Goal: Navigation & Orientation: Find specific page/section

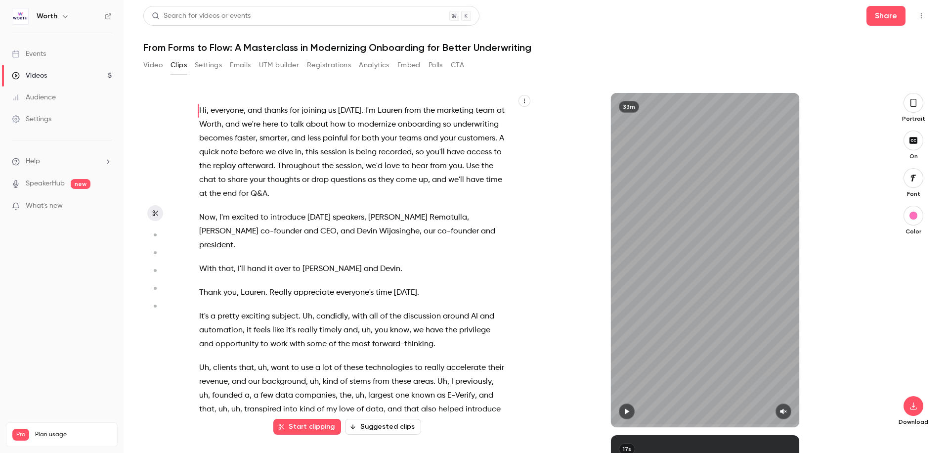
click at [43, 18] on h6 "Worth" at bounding box center [47, 16] width 21 height 10
click at [25, 16] on img at bounding box center [20, 16] width 16 height 16
click at [36, 58] on div "Events" at bounding box center [29, 54] width 34 height 10
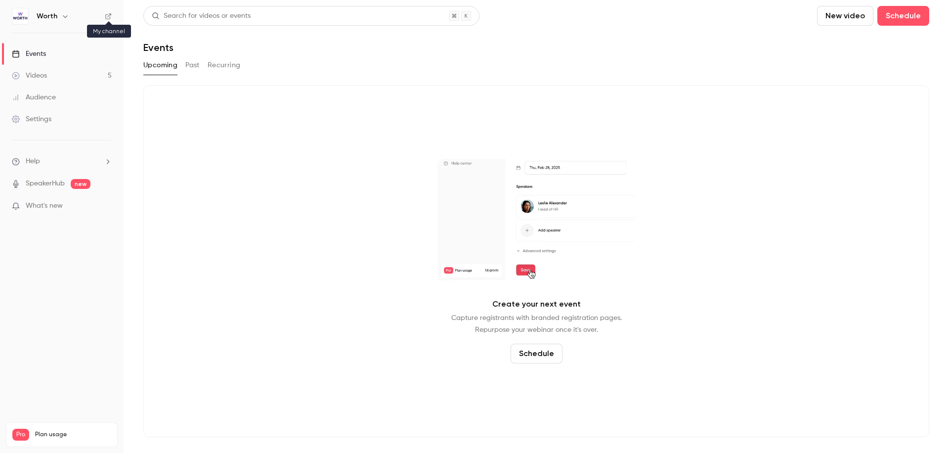
click at [107, 17] on icon at bounding box center [108, 16] width 7 height 7
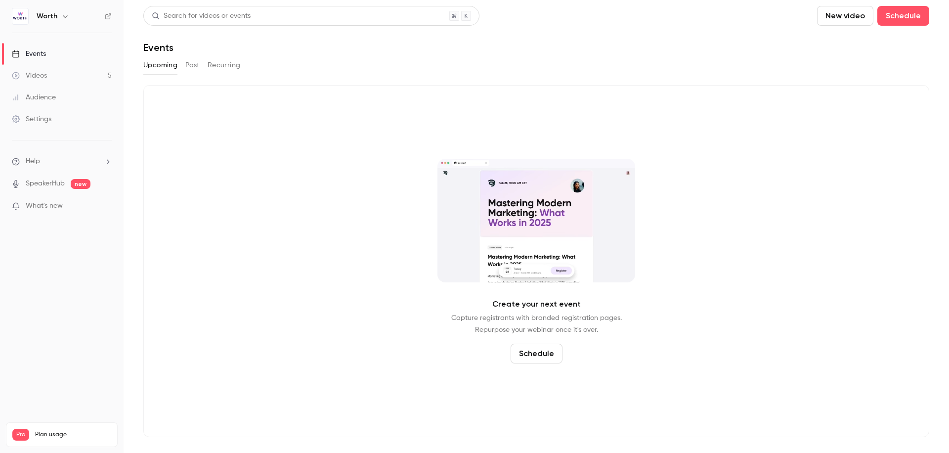
click at [198, 67] on button "Past" at bounding box center [192, 65] width 14 height 16
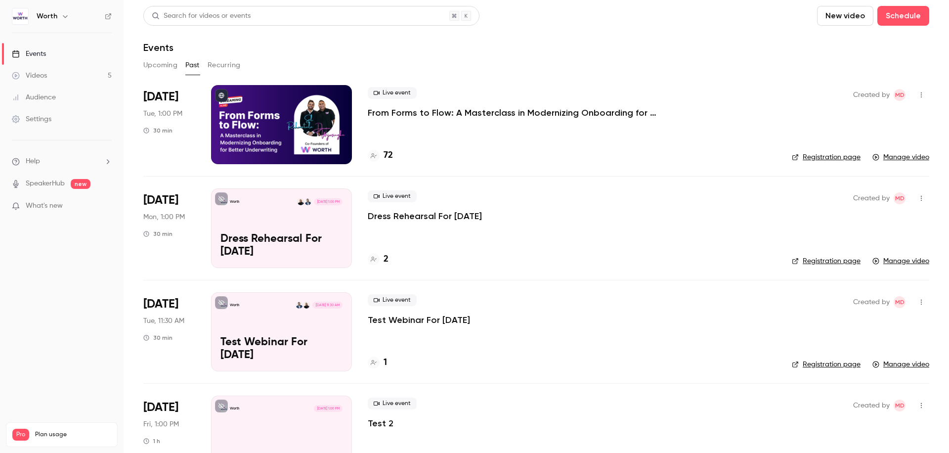
click at [448, 109] on p "From Forms to Flow: A Masterclass in Modernizing Onboarding for Better Underwri…" at bounding box center [516, 113] width 297 height 12
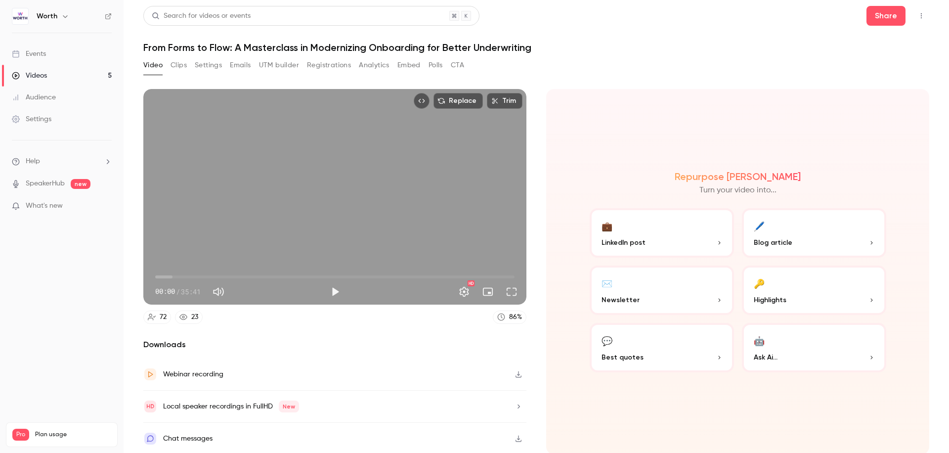
click at [186, 314] on icon at bounding box center [183, 317] width 8 height 8
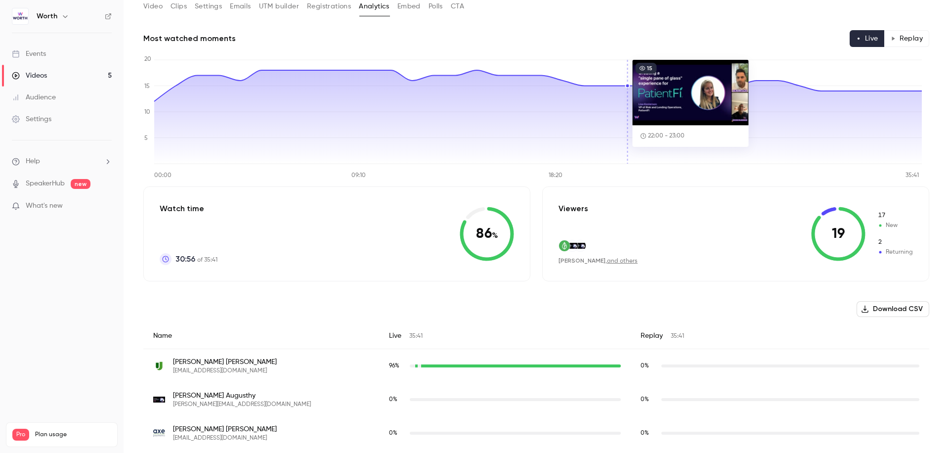
scroll to position [62, 0]
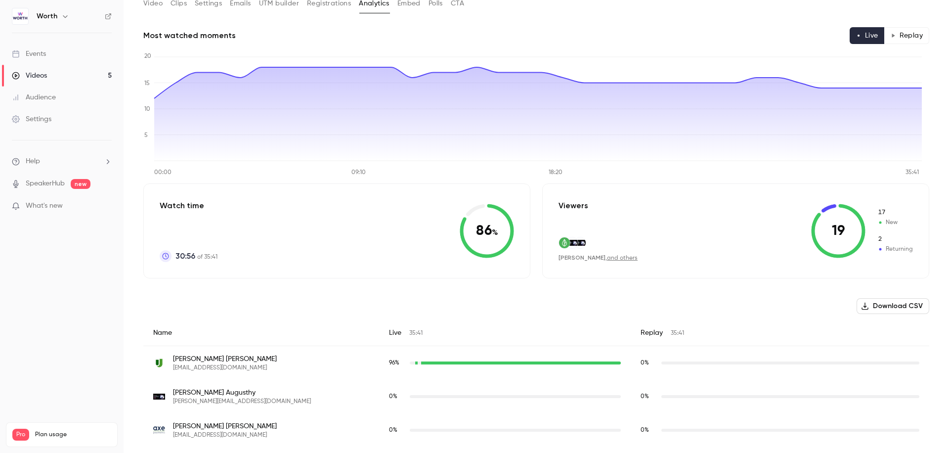
drag, startPoint x: 896, startPoint y: 37, endPoint x: 854, endPoint y: 173, distance: 141.8
click at [896, 38] on button "Replay" at bounding box center [906, 35] width 45 height 17
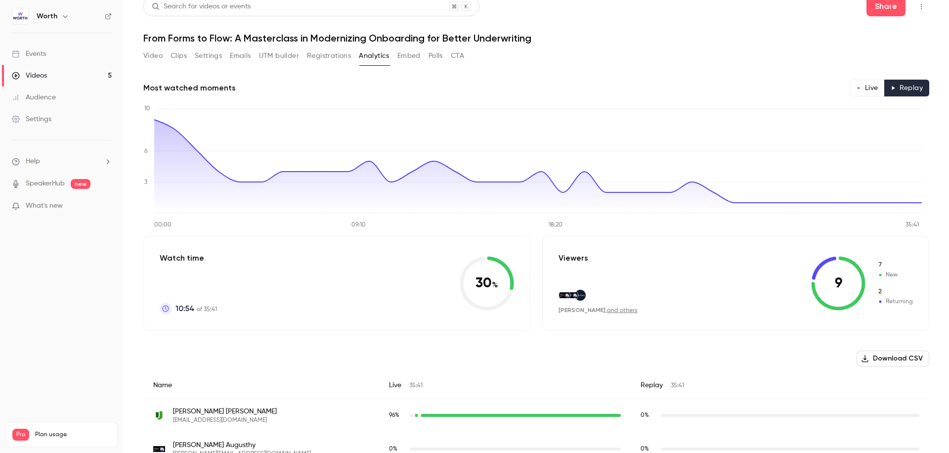
scroll to position [0, 0]
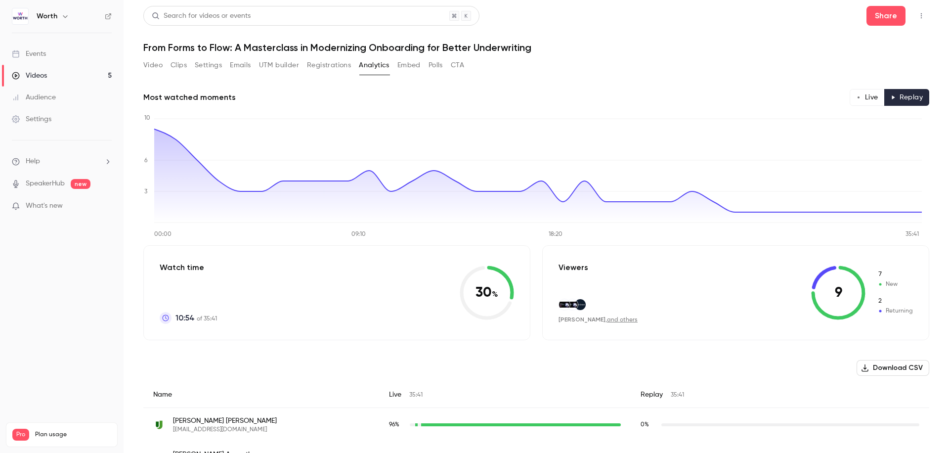
click at [863, 95] on button "Live" at bounding box center [867, 97] width 35 height 17
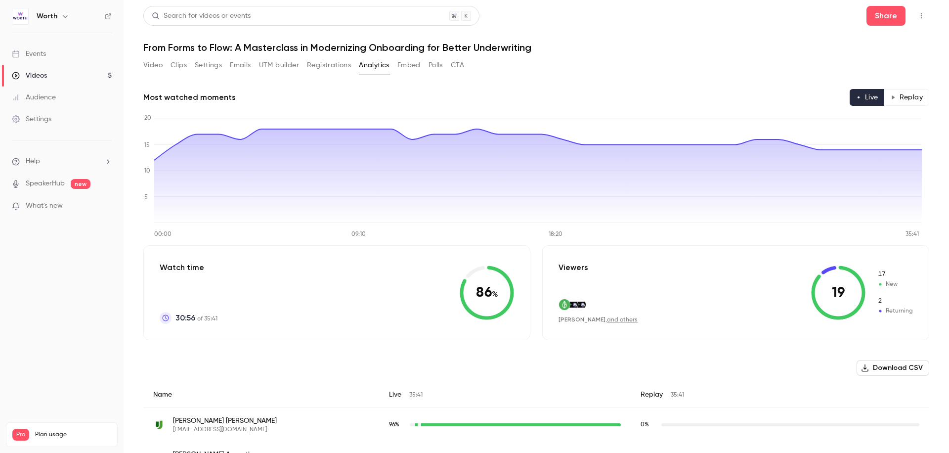
click at [137, 65] on main "Search for videos or events Share From Forms to Flow: A Masterclass in Moderniz…" at bounding box center [537, 226] width 826 height 453
drag, startPoint x: 147, startPoint y: 59, endPoint x: 149, endPoint y: 67, distance: 8.2
click at [149, 59] on button "Video" at bounding box center [152, 65] width 19 height 16
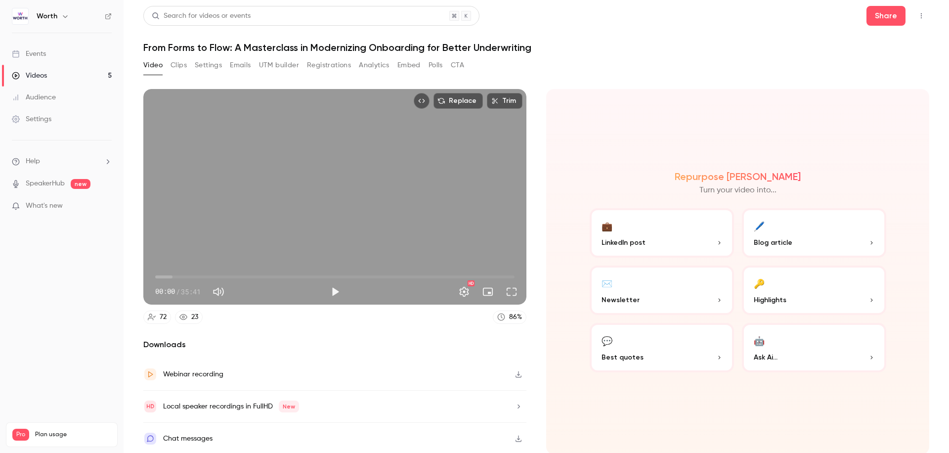
click at [130, 340] on main "Search for videos or events Share From Forms to Flow: A Masterclass in Moderniz…" at bounding box center [537, 226] width 826 height 453
click at [454, 288] on button "Settings" at bounding box center [464, 292] width 20 height 20
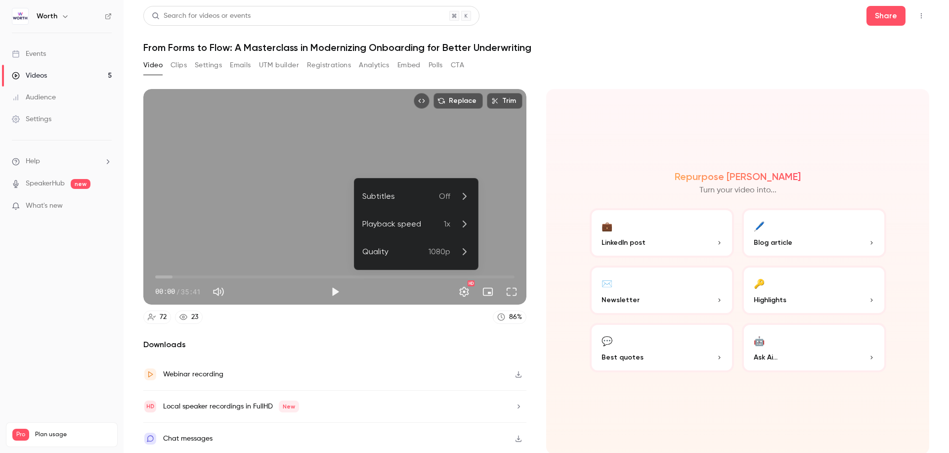
click at [457, 287] on div at bounding box center [474, 226] width 949 height 453
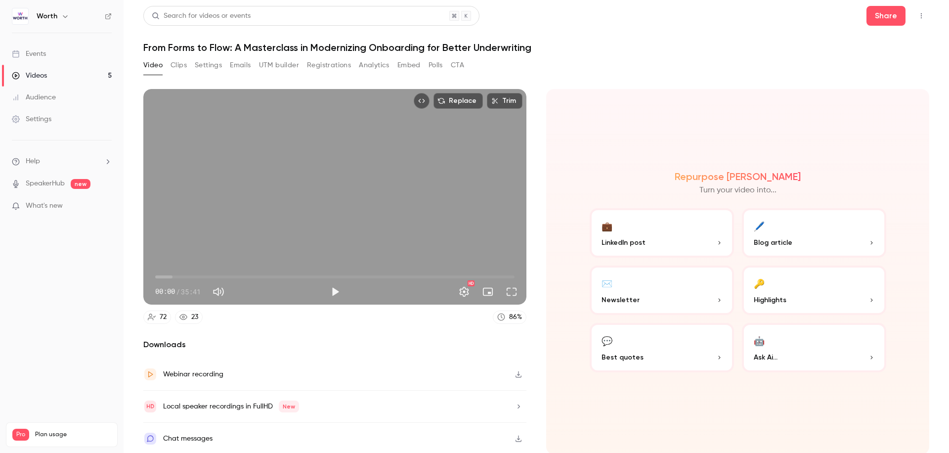
drag, startPoint x: 636, startPoint y: 66, endPoint x: 859, endPoint y: 35, distance: 224.7
click at [643, 66] on div "Video Clips Settings Emails UTM builder Registrations Analytics Embed Polls CTA" at bounding box center [536, 67] width 786 height 20
click at [917, 16] on icon "Top Bar Actions" at bounding box center [921, 15] width 8 height 7
click at [639, 56] on div at bounding box center [474, 226] width 949 height 453
click at [76, 297] on nav "Worth Events Videos 5 Audience Settings Help SpeakerHub new What's new Pro Plan…" at bounding box center [62, 226] width 124 height 453
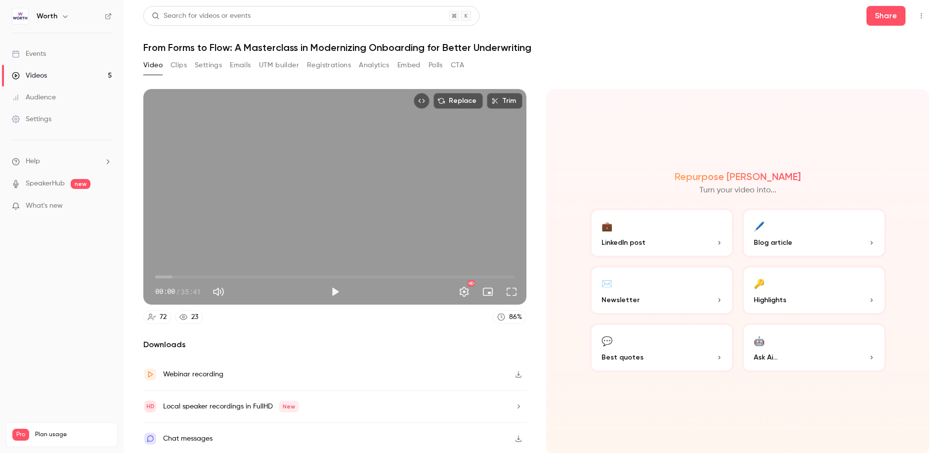
click at [56, 97] on link "Audience" at bounding box center [62, 98] width 124 height 22
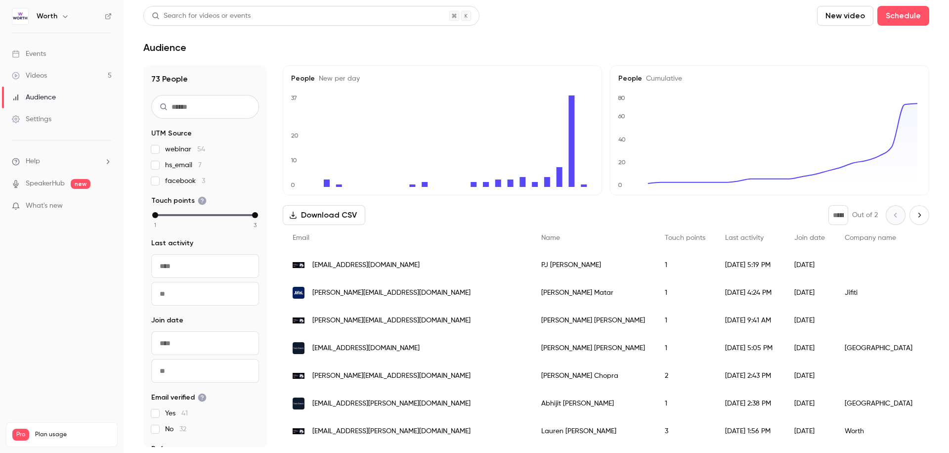
click at [67, 118] on link "Settings" at bounding box center [62, 119] width 124 height 22
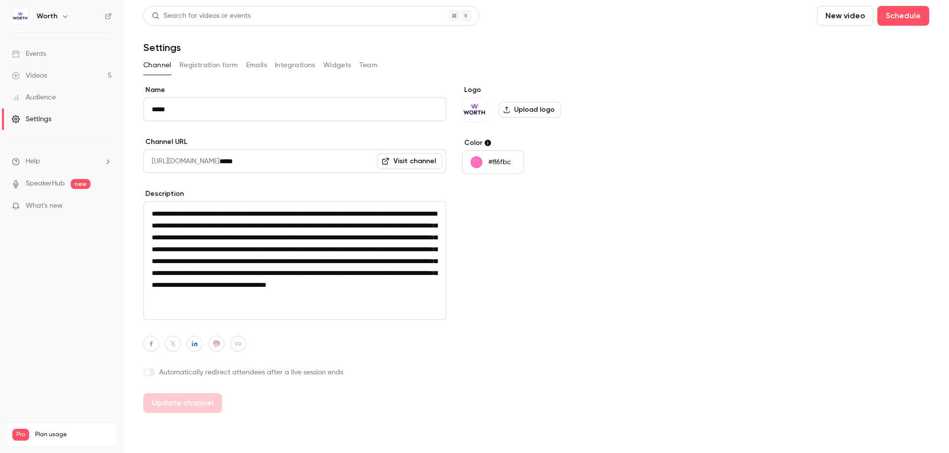
click at [278, 65] on button "Integrations" at bounding box center [295, 65] width 41 height 16
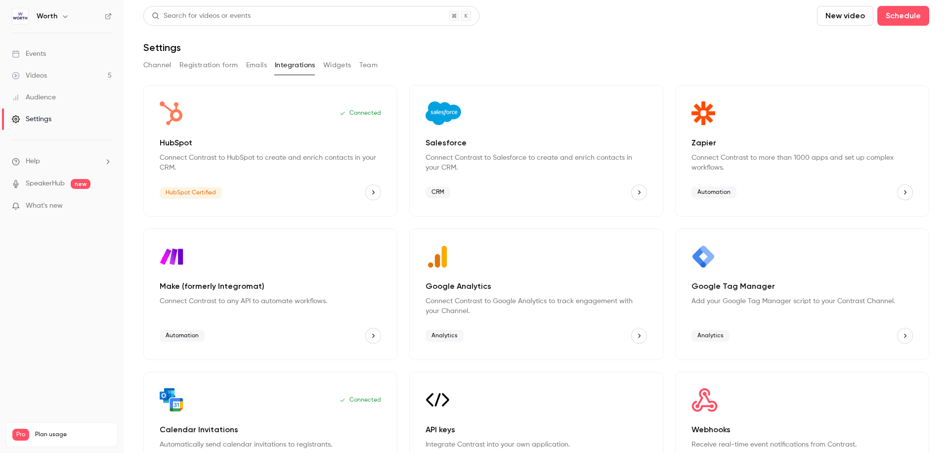
click at [91, 335] on nav "Worth Events Videos 5 Audience Settings Help SpeakerHub new What's new Pro Plan…" at bounding box center [62, 226] width 124 height 453
click at [44, 55] on div "Events" at bounding box center [29, 54] width 34 height 10
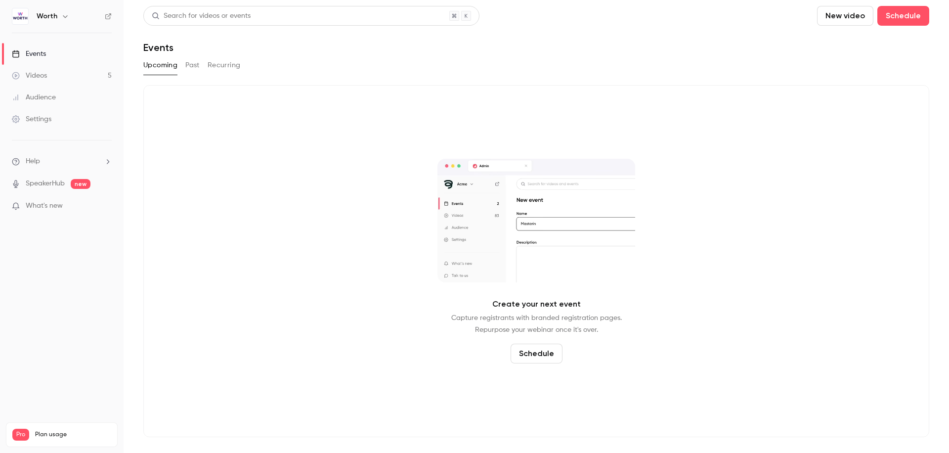
drag, startPoint x: 199, startPoint y: 220, endPoint x: 255, endPoint y: 162, distance: 80.8
click at [199, 221] on div "Create your next event Capture registrants with branded registration pages. Rep…" at bounding box center [536, 261] width 786 height 352
